Goal: Task Accomplishment & Management: Manage account settings

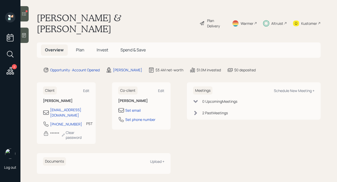
click at [25, 18] on div at bounding box center [24, 13] width 8 height 15
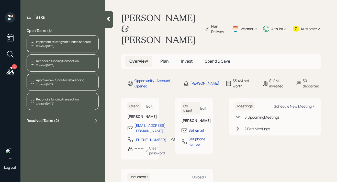
click at [65, 64] on div "Created [DATE]" at bounding box center [57, 65] width 43 height 4
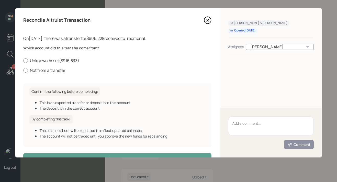
scroll to position [16, 0]
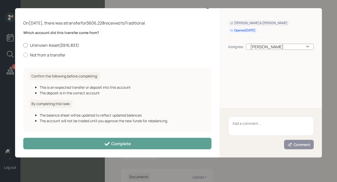
click at [49, 46] on label "Unknown Asset ( $916,833 )" at bounding box center [117, 45] width 188 height 6
click at [23, 45] on input "Unknown Asset ( $916,833 )" at bounding box center [23, 45] width 0 height 0
radio input "true"
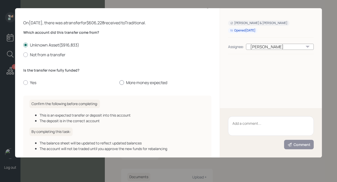
click at [130, 84] on label "More money expected" at bounding box center [166, 83] width 92 height 6
click at [120, 83] on input "More money expected" at bounding box center [119, 83] width 0 height 0
radio input "true"
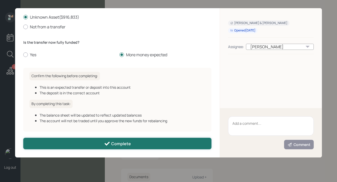
click at [121, 147] on button "Complete" at bounding box center [117, 144] width 188 height 12
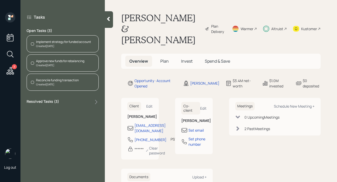
click at [66, 84] on div "Created [DATE]" at bounding box center [57, 85] width 43 height 4
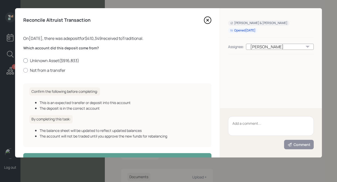
click at [42, 61] on label "Unknown Asset ( $916,833 )" at bounding box center [117, 61] width 188 height 6
click at [23, 61] on input "Unknown Asset ( $916,833 )" at bounding box center [23, 60] width 0 height 0
radio input "true"
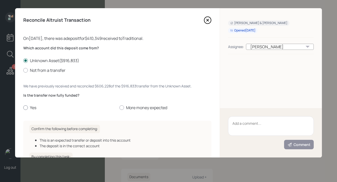
click at [29, 106] on label "Yes" at bounding box center [69, 108] width 92 height 6
click at [23, 108] on input "Yes" at bounding box center [23, 108] width 0 height 0
radio input "true"
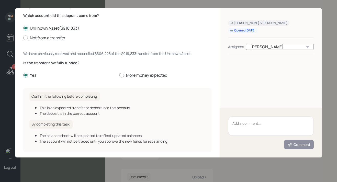
scroll to position [53, 0]
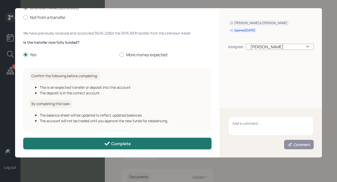
click at [77, 145] on button "Complete" at bounding box center [117, 144] width 188 height 12
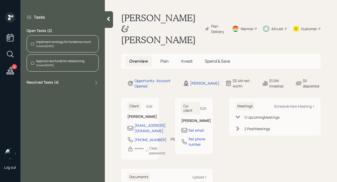
click at [188, 58] on span "Invest" at bounding box center [187, 61] width 12 height 6
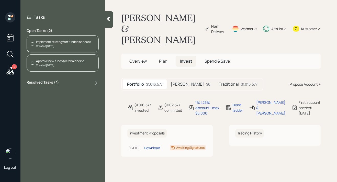
click at [82, 63] on div "Created [DATE]" at bounding box center [60, 65] width 48 height 4
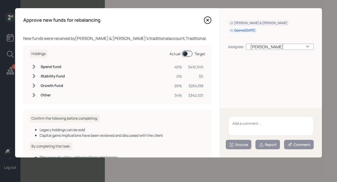
click at [240, 123] on textarea at bounding box center [271, 125] width 86 height 19
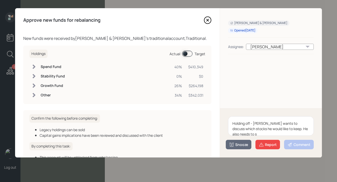
scroll to position [1, 0]
type textarea "Holding off - [PERSON_NAME] wants to discuss which stocks he would like to keep…"
click at [246, 143] on div "Snooze" at bounding box center [238, 144] width 19 height 5
click at [240, 103] on button "1 day" at bounding box center [238, 103] width 25 height 10
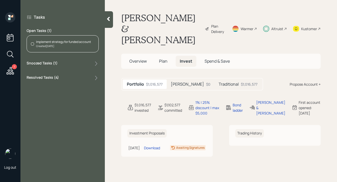
click at [91, 49] on div "Implement strategy for funded account Created [DATE]" at bounding box center [63, 43] width 72 height 17
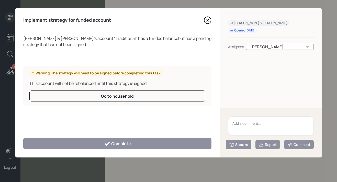
click at [240, 123] on textarea at bounding box center [271, 125] width 86 height 19
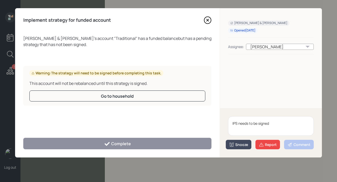
type textarea "IPS needs to be signed"
click at [234, 144] on icon at bounding box center [231, 144] width 5 height 5
click at [234, 101] on button "1 day" at bounding box center [238, 103] width 25 height 10
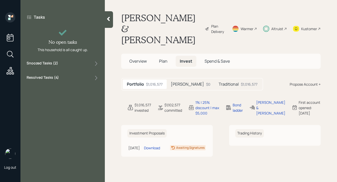
click at [309, 26] on div "Kustomer" at bounding box center [310, 28] width 16 height 5
